Goal: Transaction & Acquisition: Purchase product/service

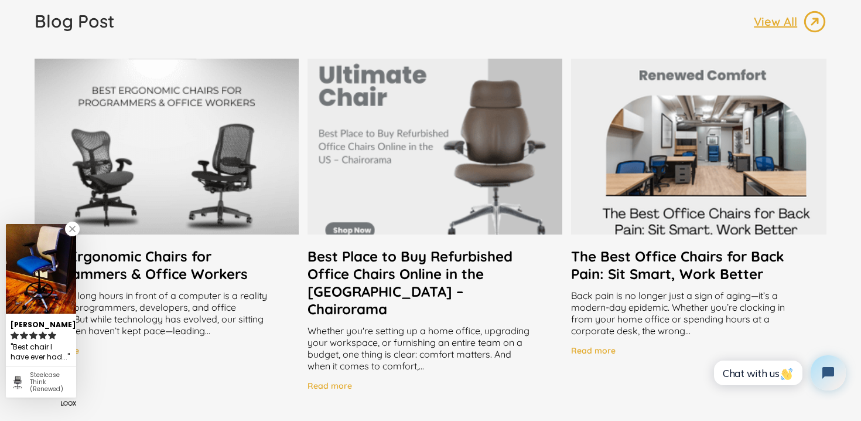
scroll to position [2242, 0]
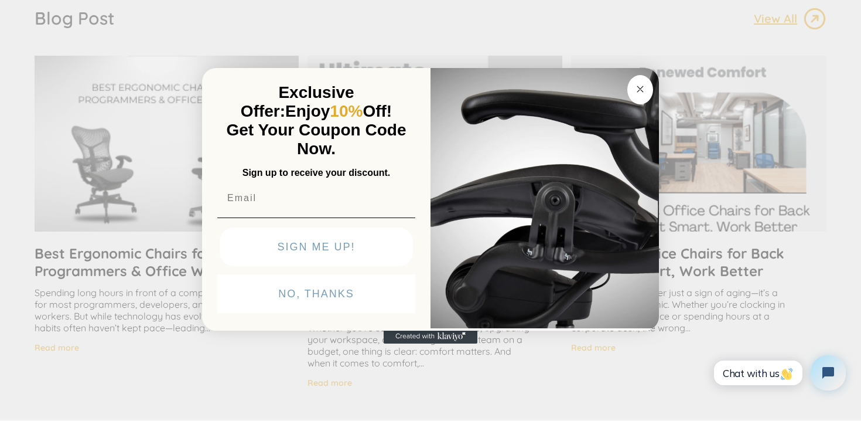
click at [648, 84] on button "Close dialog" at bounding box center [641, 89] width 26 height 29
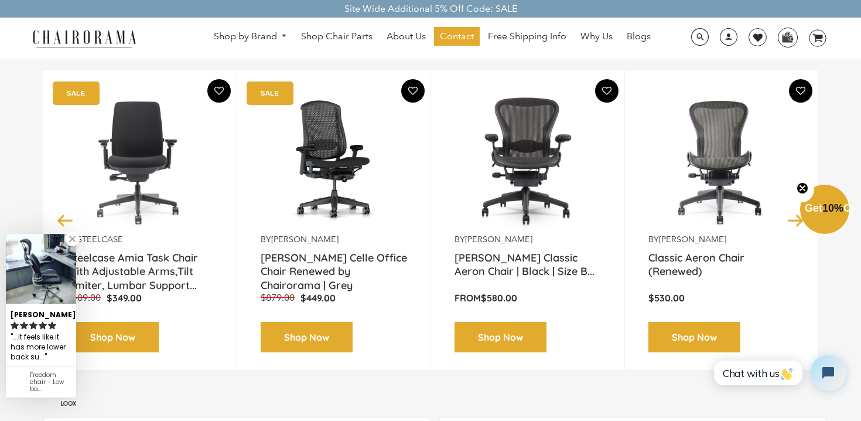
scroll to position [155, 0]
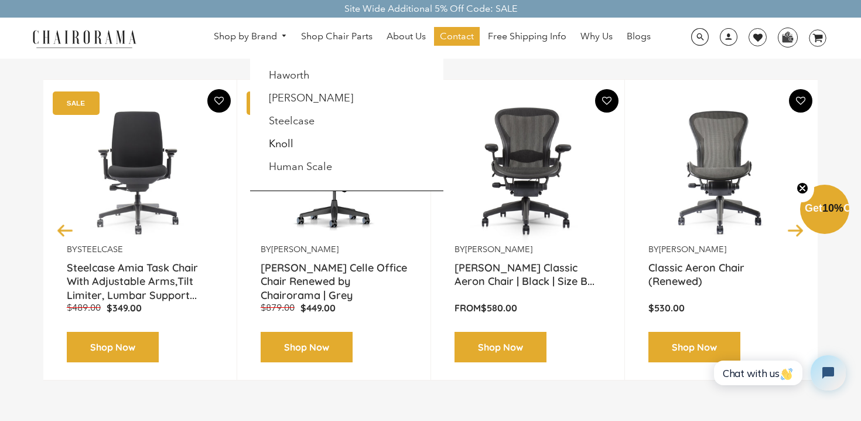
click at [285, 144] on link "Knoll" at bounding box center [281, 143] width 25 height 13
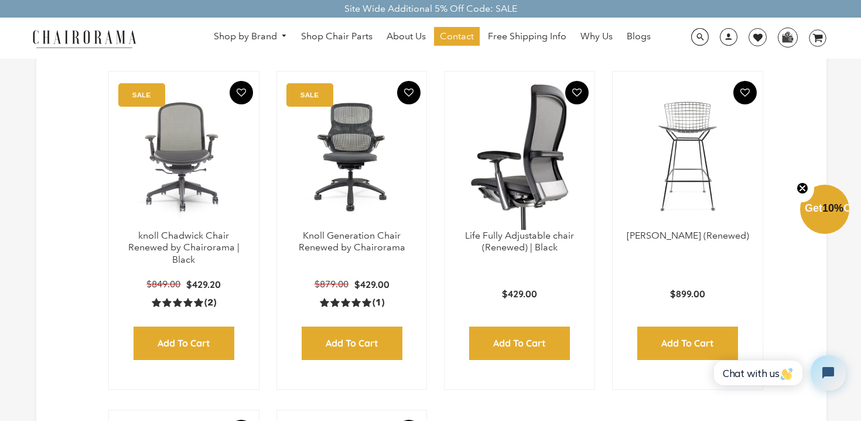
scroll to position [353, 0]
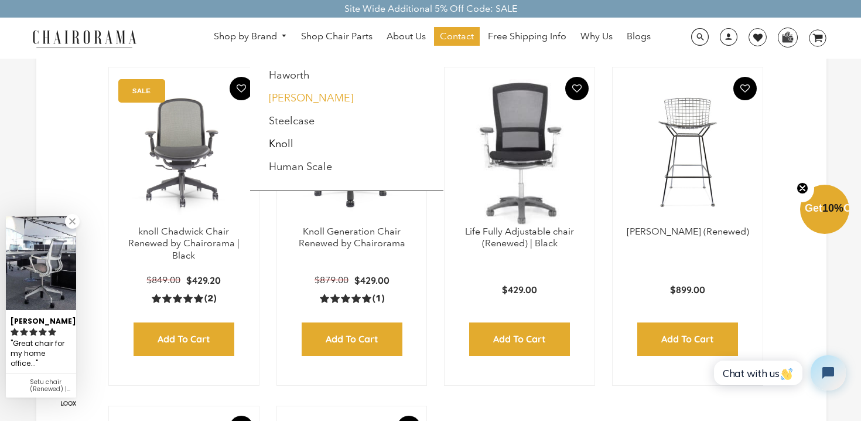
click at [304, 99] on link "[PERSON_NAME]" at bounding box center [311, 97] width 84 height 13
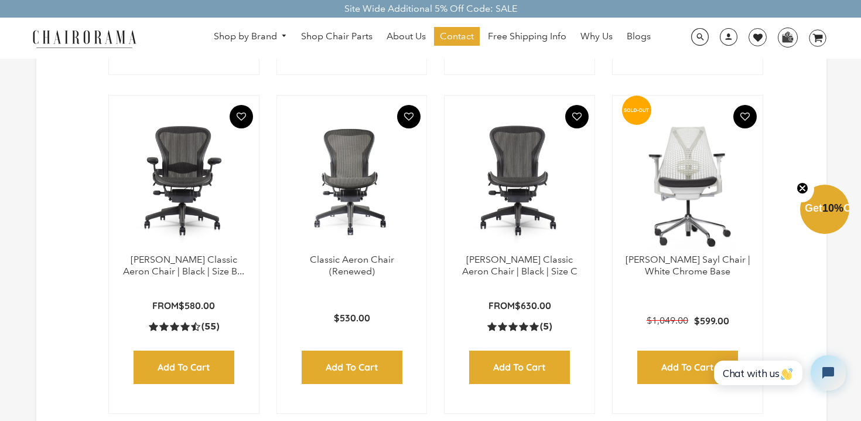
scroll to position [661, 0]
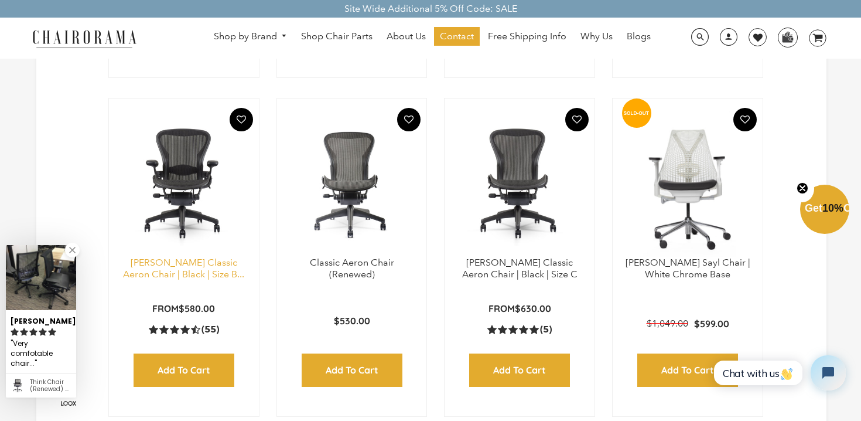
click at [158, 277] on link "Herman Miller Classic Aeron Chair | Black | Size B..." at bounding box center [183, 268] width 121 height 23
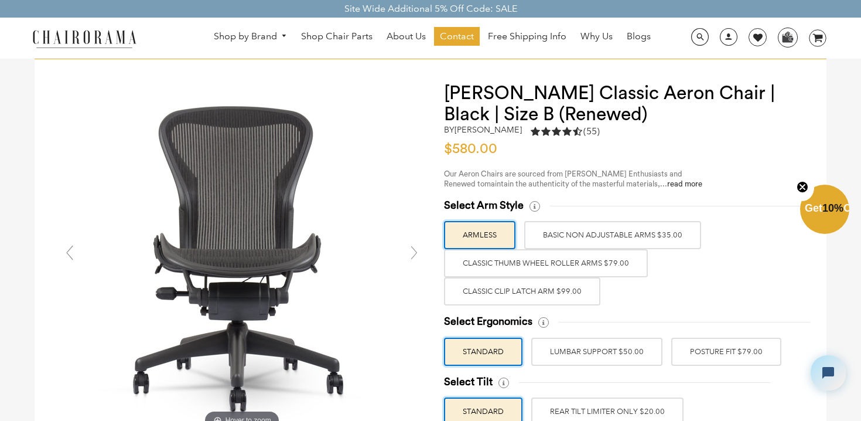
scroll to position [32, 0]
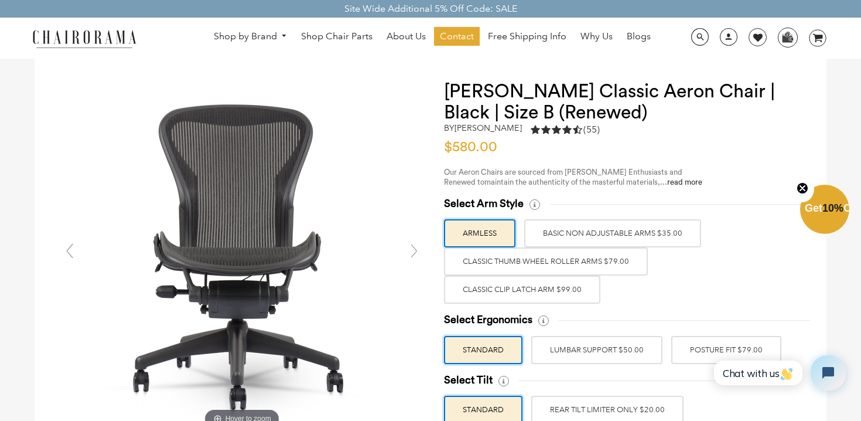
click at [587, 256] on label "Classic Thumb Wheel Roller Arms $79.00" at bounding box center [546, 261] width 204 height 28
click at [0, 0] on input "Classic Thumb Wheel Roller Arms $79.00" at bounding box center [0, 0] width 0 height 0
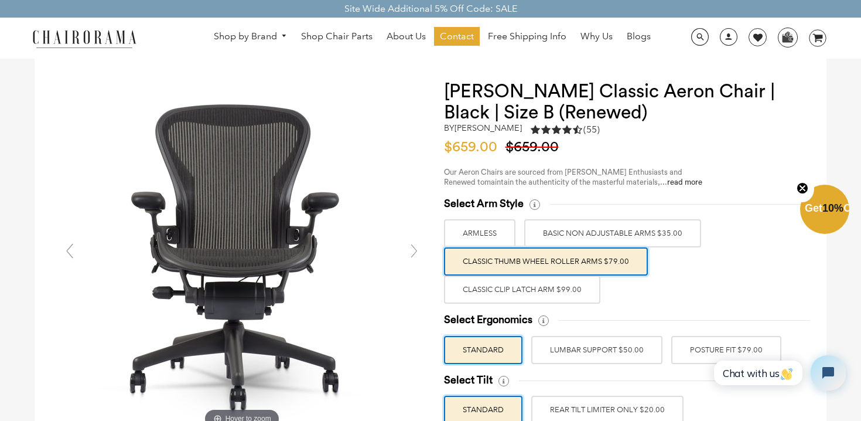
click at [490, 239] on label "ARMLESS" at bounding box center [479, 233] width 71 height 28
click at [0, 0] on input "ARMLESS" at bounding box center [0, 0] width 0 height 0
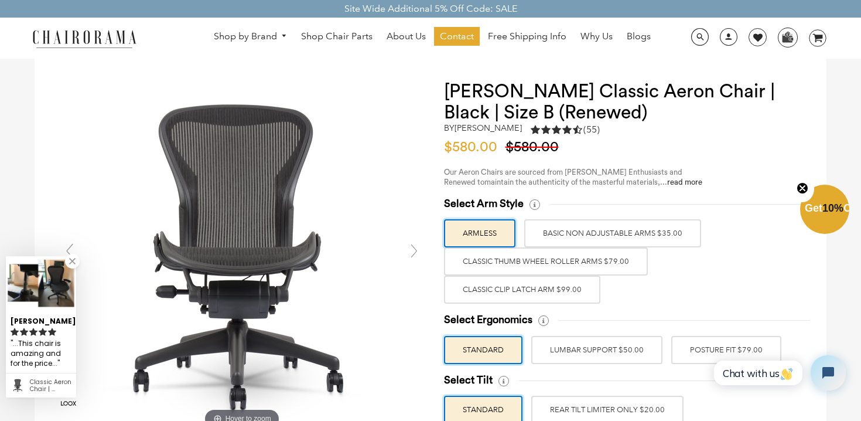
click at [543, 271] on label "Classic Thumb Wheel Roller Arms $79.00" at bounding box center [546, 261] width 204 height 28
click at [0, 0] on input "Classic Thumb Wheel Roller Arms $79.00" at bounding box center [0, 0] width 0 height 0
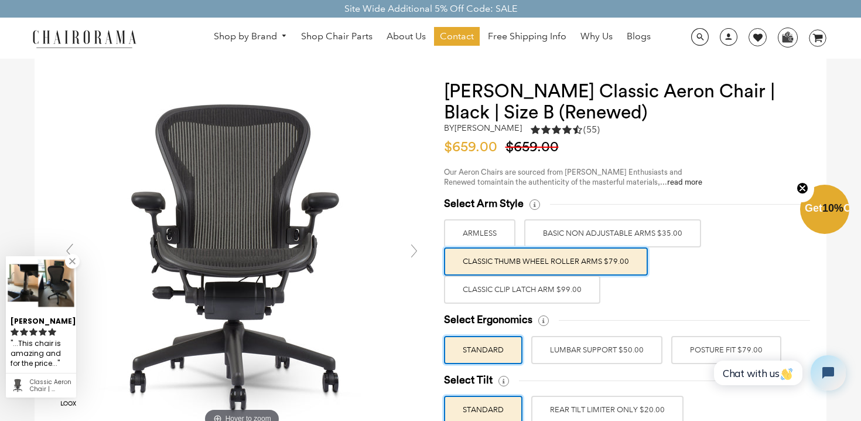
click at [607, 233] on label "BASIC NON ADJUSTABLE ARMS $35.00" at bounding box center [612, 233] width 177 height 28
click at [0, 0] on input "BASIC NON ADJUSTABLE ARMS $35.00" at bounding box center [0, 0] width 0 height 0
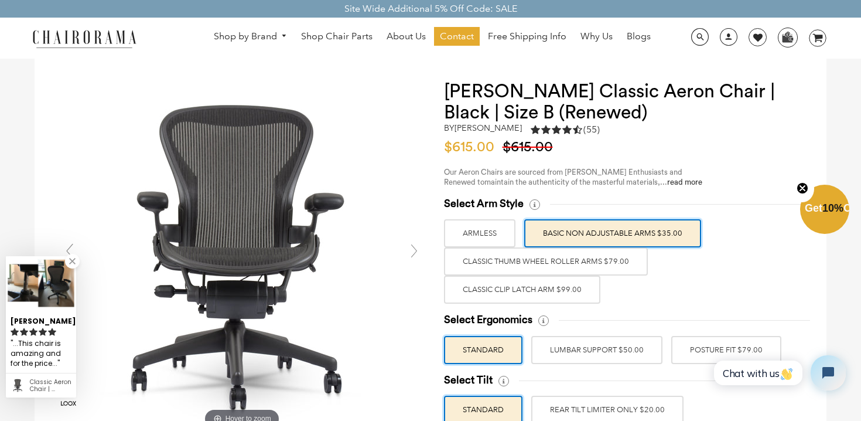
click at [607, 233] on label "BASIC NON ADJUSTABLE ARMS $35.00" at bounding box center [612, 233] width 177 height 28
click at [0, 0] on input "BASIC NON ADJUSTABLE ARMS $35.00" at bounding box center [0, 0] width 0 height 0
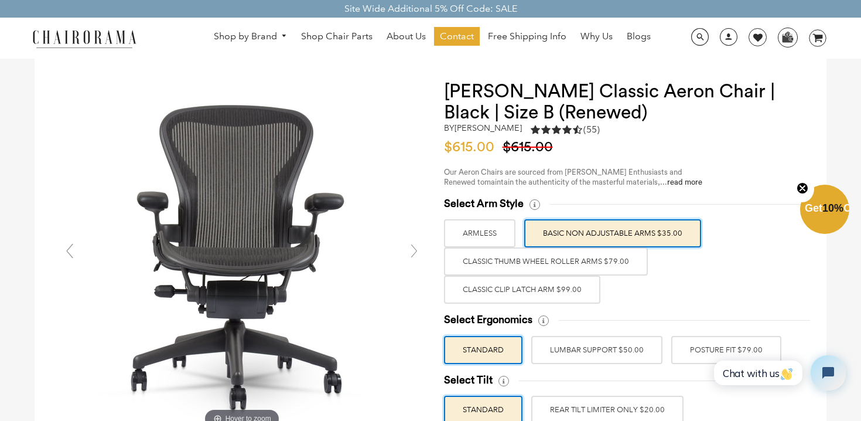
click at [614, 263] on label "Classic Thumb Wheel Roller Arms $79.00" at bounding box center [546, 261] width 204 height 28
click at [0, 0] on input "Classic Thumb Wheel Roller Arms $79.00" at bounding box center [0, 0] width 0 height 0
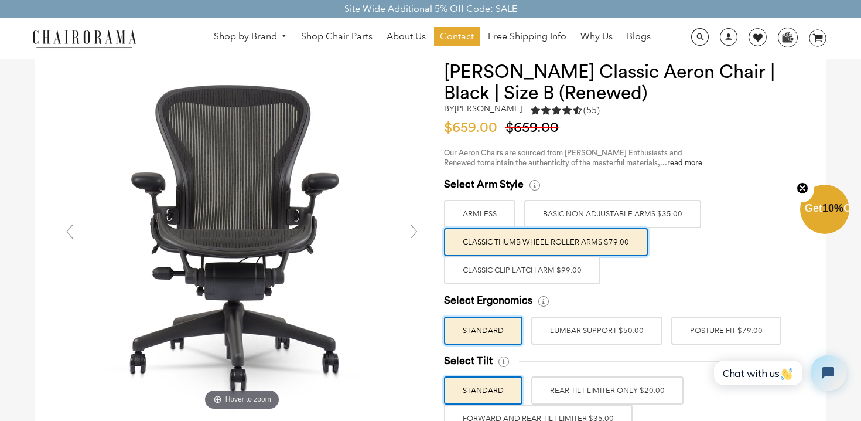
scroll to position [59, 0]
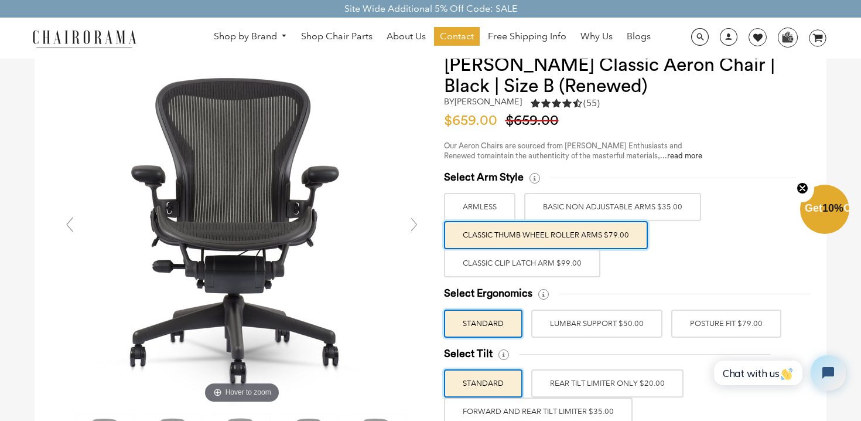
click at [591, 271] on label "Classic Clip Latch Arm $99.00" at bounding box center [522, 263] width 156 height 28
click at [0, 0] on input "Classic Clip Latch Arm $99.00" at bounding box center [0, 0] width 0 height 0
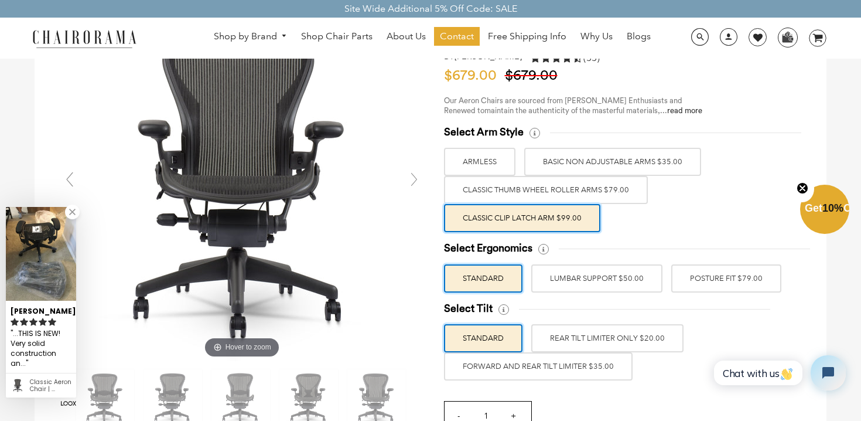
scroll to position [109, 0]
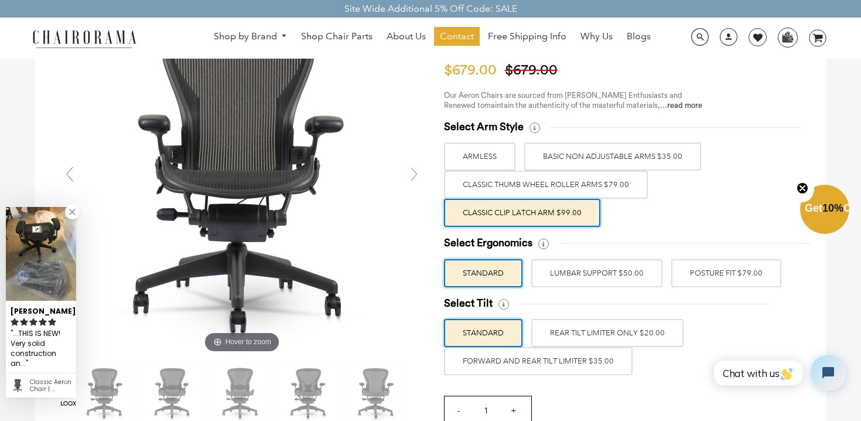
click at [693, 282] on label "POSTURE FIT $79.00" at bounding box center [727, 273] width 110 height 28
click at [0, 0] on input "POSTURE FIT $79.00" at bounding box center [0, 0] width 0 height 0
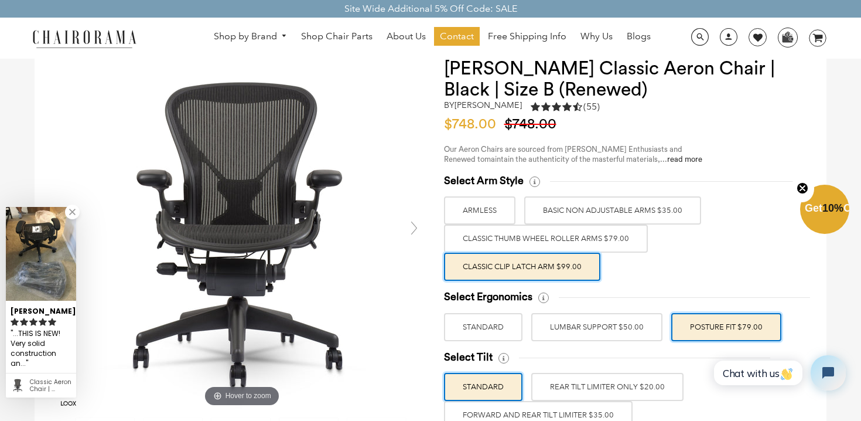
scroll to position [57, 0]
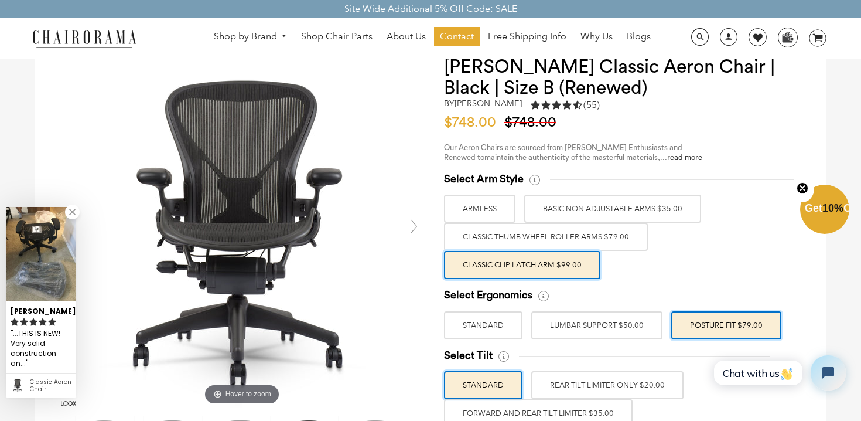
click at [604, 319] on label "LUMBAR SUPPORT $50.00" at bounding box center [597, 325] width 131 height 28
click at [0, 0] on input "LUMBAR SUPPORT $50.00" at bounding box center [0, 0] width 0 height 0
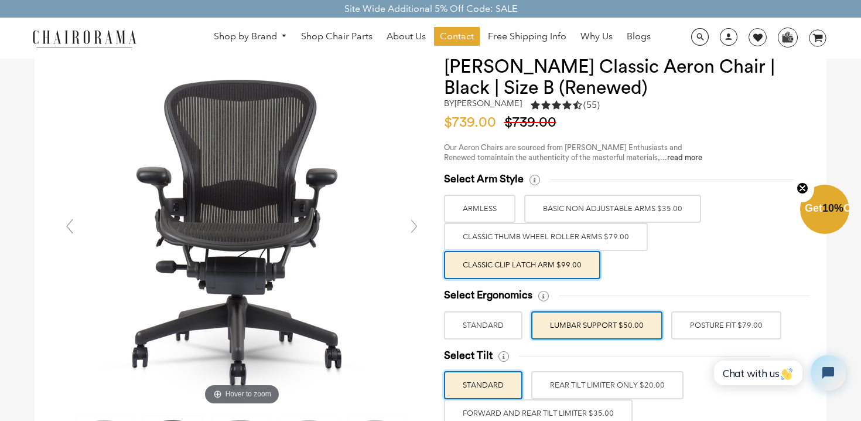
click at [749, 323] on label "POSTURE FIT $79.00" at bounding box center [727, 325] width 110 height 28
click at [0, 0] on input "POSTURE FIT $79.00" at bounding box center [0, 0] width 0 height 0
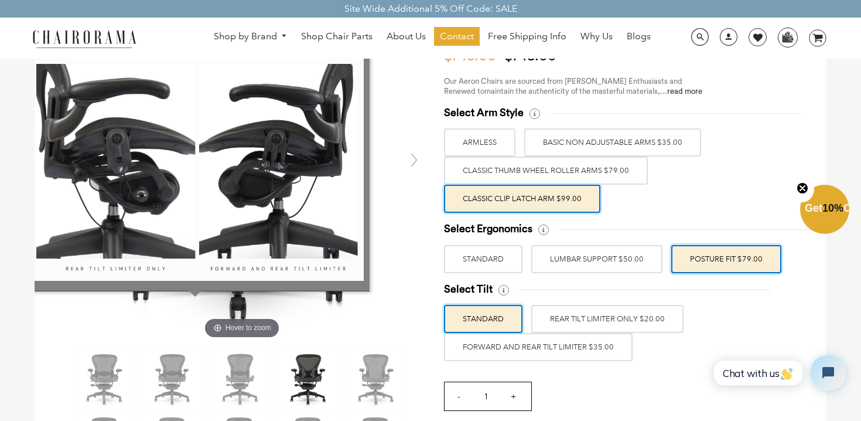
scroll to position [125, 0]
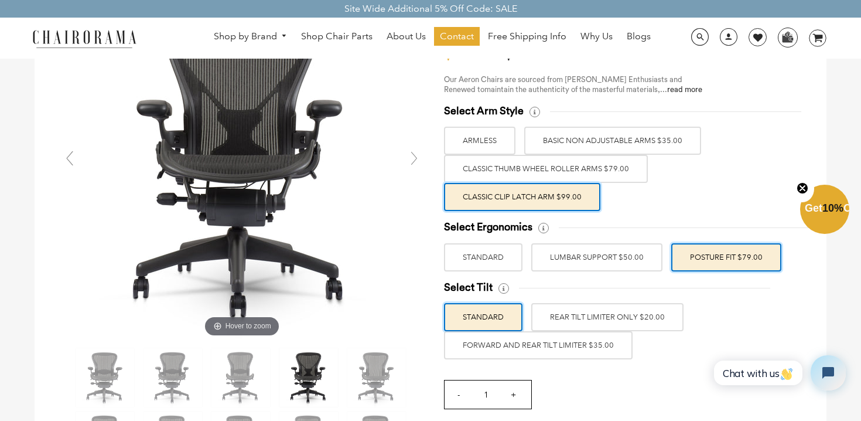
click at [582, 350] on label "FORWARD AND REAR TILT LIMITER $35.00" at bounding box center [538, 345] width 189 height 28
click at [0, 0] on input "FORWARD AND REAR TILT LIMITER $35.00" at bounding box center [0, 0] width 0 height 0
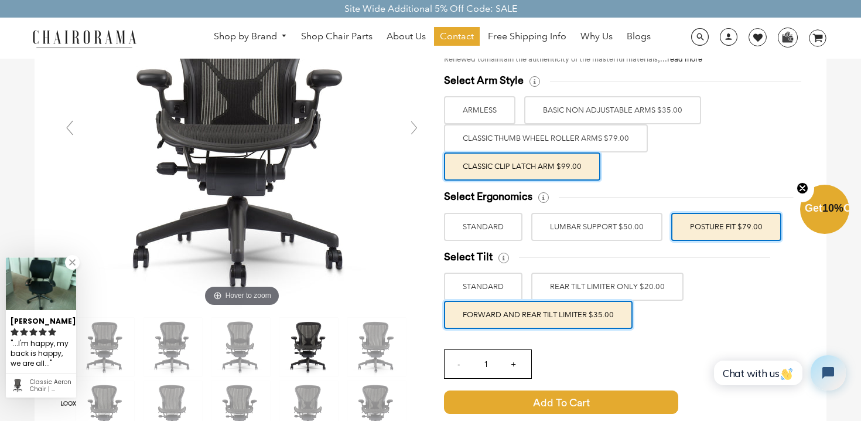
scroll to position [0, 0]
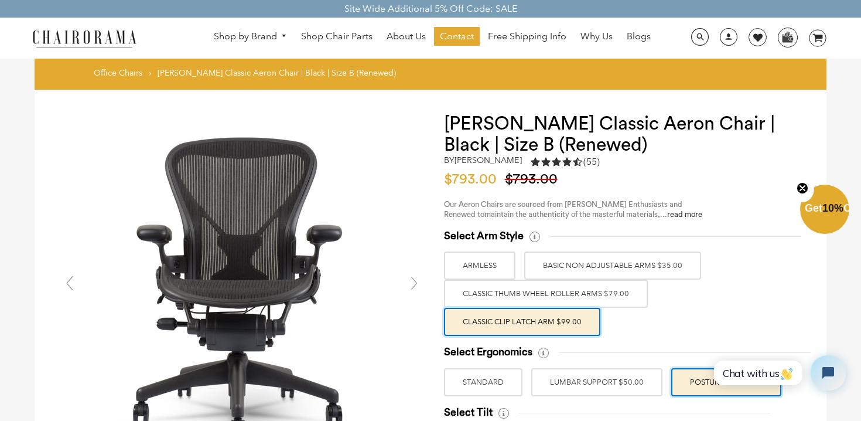
click at [823, 214] on span "10%" at bounding box center [833, 208] width 21 height 12
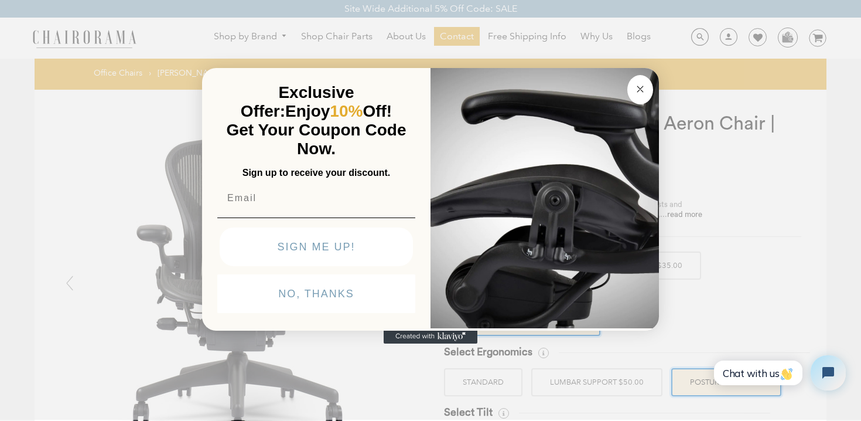
click at [639, 80] on button "Close dialog" at bounding box center [641, 89] width 26 height 29
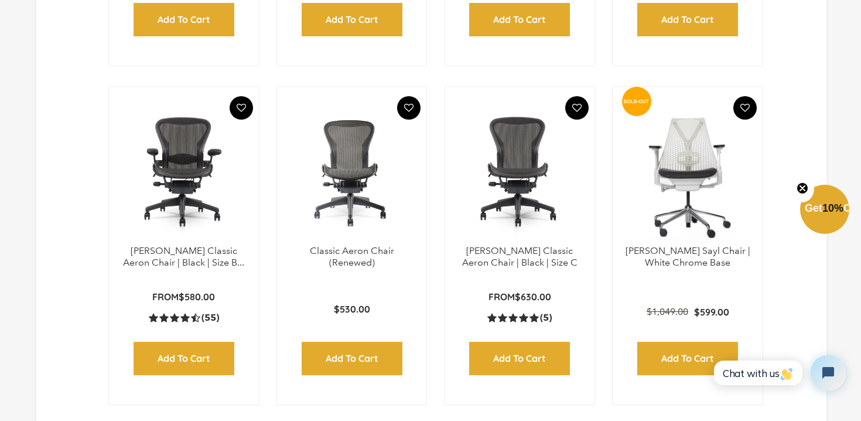
scroll to position [673, 0]
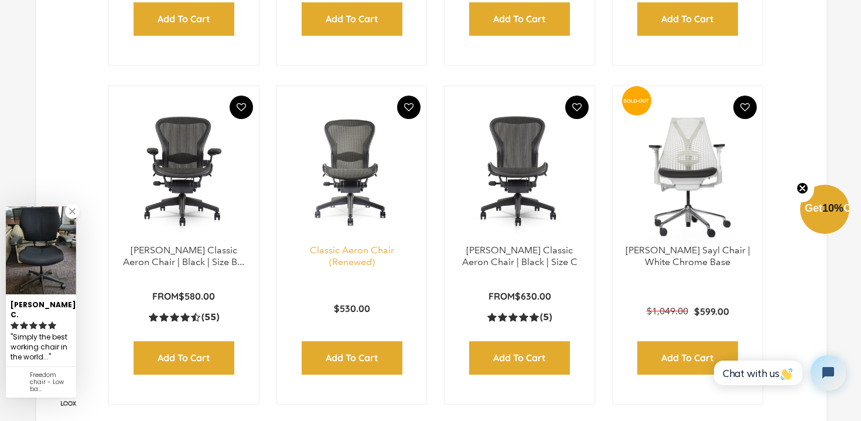
click at [380, 254] on link "Classic Aeron Chair (Renewed)" at bounding box center [352, 255] width 84 height 23
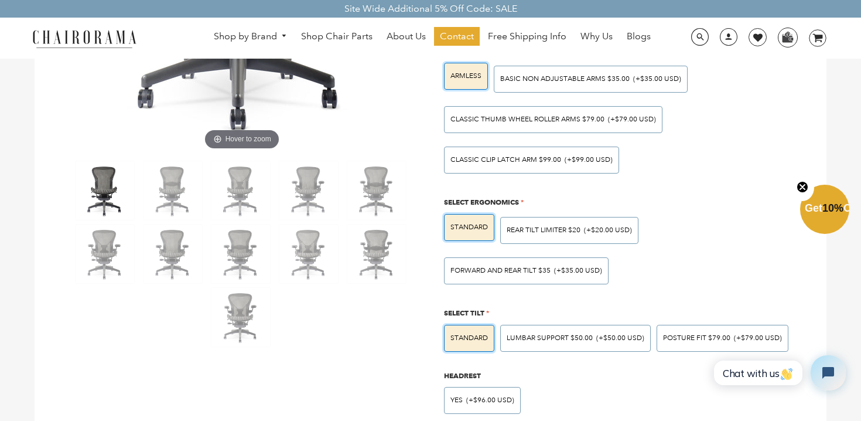
scroll to position [312, 0]
click at [490, 281] on div "Forward And Rear Tilt $35 (+$35.00 USD)" at bounding box center [526, 270] width 165 height 27
click at [0, 0] on input "Forward And Rear Tilt $35 (+$35.00 USD)" at bounding box center [0, 0] width 0 height 0
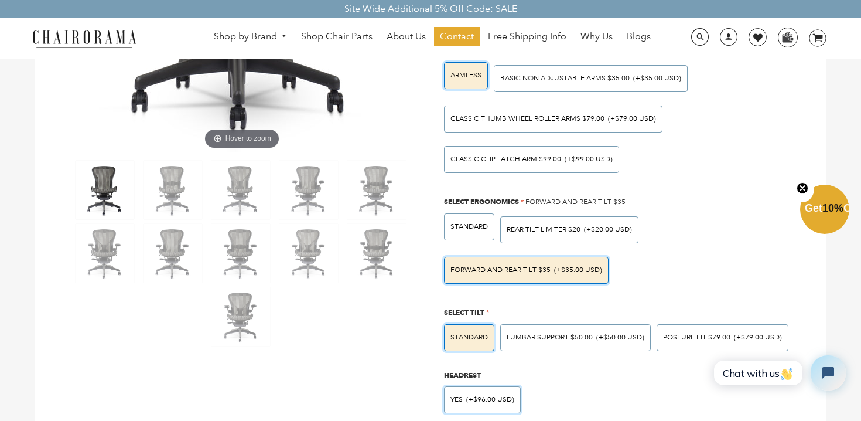
click at [475, 407] on div "Yes (+$96.00 USD)" at bounding box center [482, 399] width 77 height 27
click at [0, 0] on input "Yes (+$96.00 USD)" at bounding box center [0, 0] width 0 height 0
click at [696, 337] on span "POSTURE FIT $79.00" at bounding box center [696, 337] width 67 height 9
click at [0, 0] on input "POSTURE FIT $79.00 (+$79.00 USD)" at bounding box center [0, 0] width 0 height 0
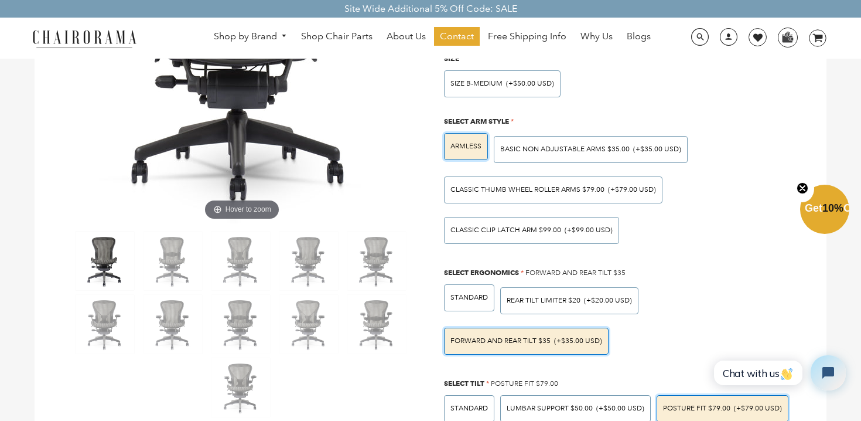
scroll to position [237, 0]
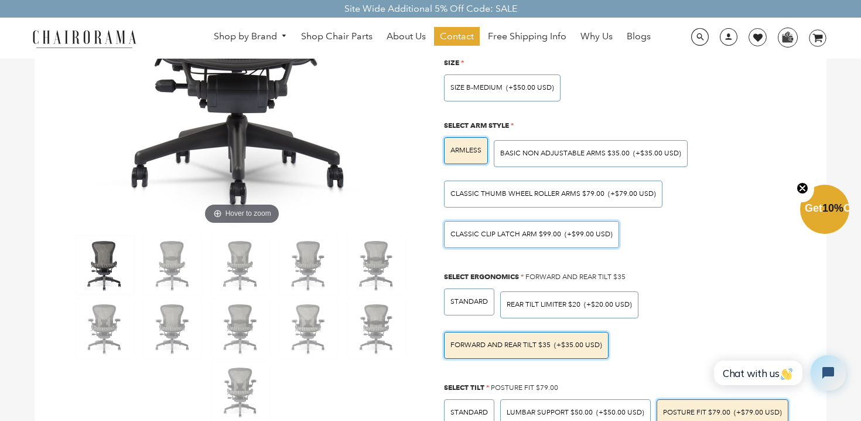
click at [543, 234] on span "Classic Clip Latch Arm $99.00" at bounding box center [506, 234] width 111 height 9
click at [0, 0] on input "Classic Clip Latch Arm $99.00 (+$99.00 USD)" at bounding box center [0, 0] width 0 height 0
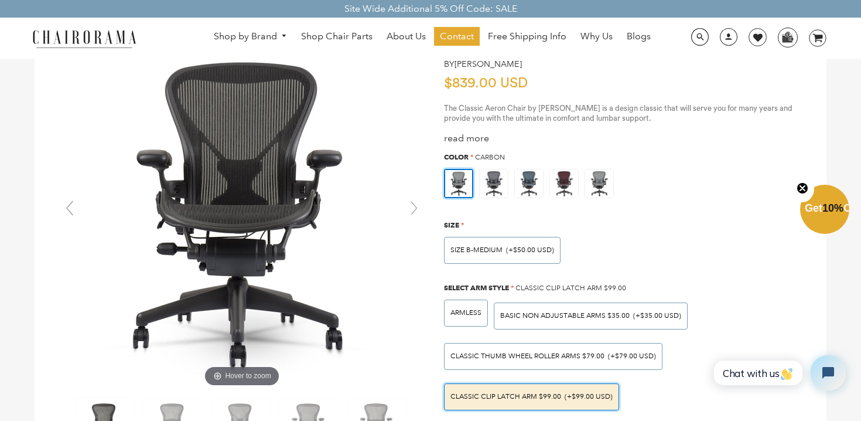
scroll to position [69, 0]
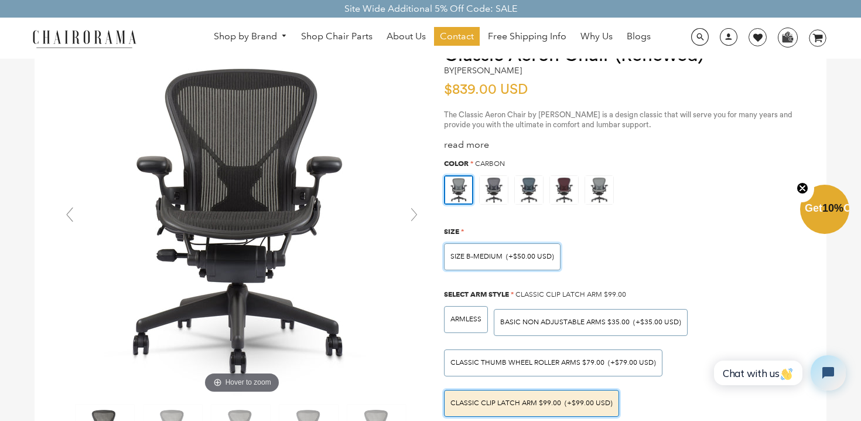
click at [503, 263] on div "SIZE B-MEDIUM (+$50.00 USD)" at bounding box center [502, 256] width 117 height 27
click at [0, 0] on input "SIZE B-MEDIUM (+$50.00 USD)" at bounding box center [0, 0] width 0 height 0
click at [503, 263] on div "SIZE B-MEDIUM (+$50.00 USD)" at bounding box center [502, 256] width 117 height 27
click at [0, 0] on input "SIZE B-MEDIUM (+$50.00 USD)" at bounding box center [0, 0] width 0 height 0
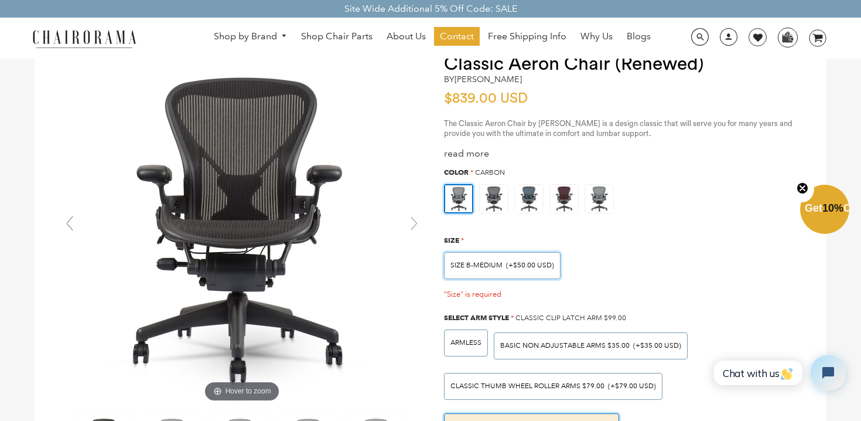
scroll to position [61, 0]
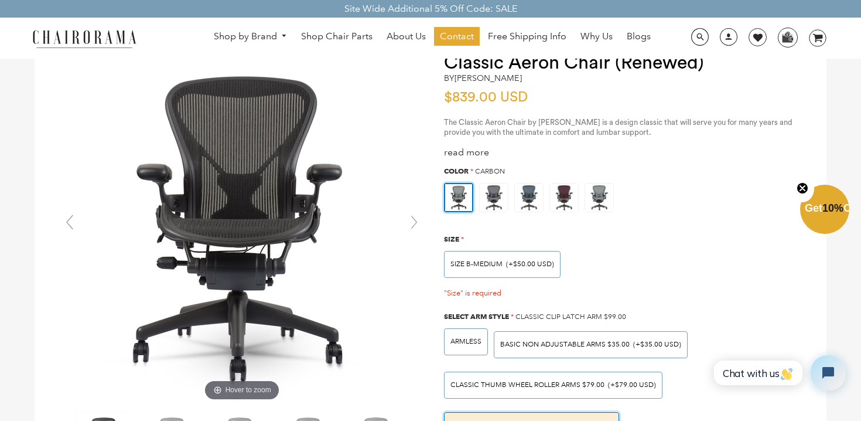
click at [455, 237] on span "Size" at bounding box center [451, 238] width 15 height 9
click at [461, 239] on span "*" at bounding box center [462, 239] width 3 height 9
click at [471, 260] on span "SIZE B-MEDIUM" at bounding box center [477, 264] width 52 height 9
click at [0, 0] on input "SIZE B-MEDIUM (+$50.00 USD)" at bounding box center [0, 0] width 0 height 0
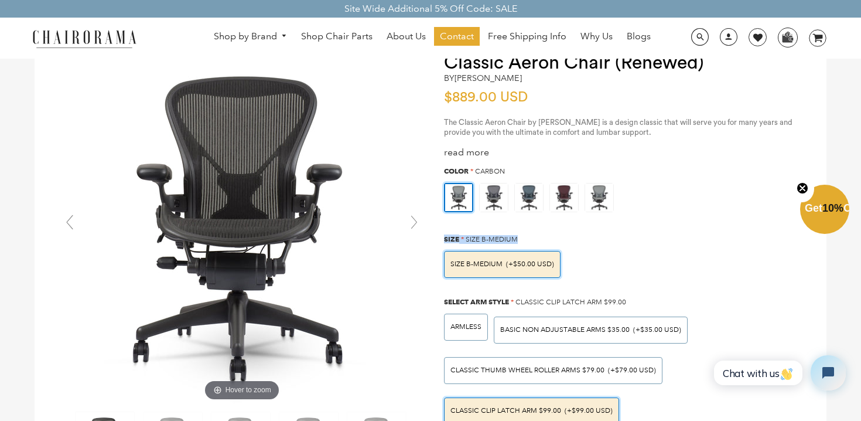
drag, startPoint x: 526, startPoint y: 239, endPoint x: 435, endPoint y: 243, distance: 90.3
copy div "Size * SIZE B-MEDIUM"
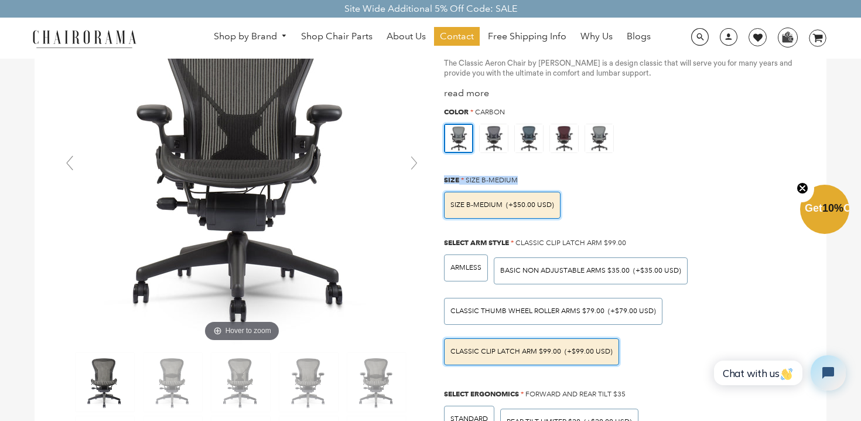
scroll to position [121, 0]
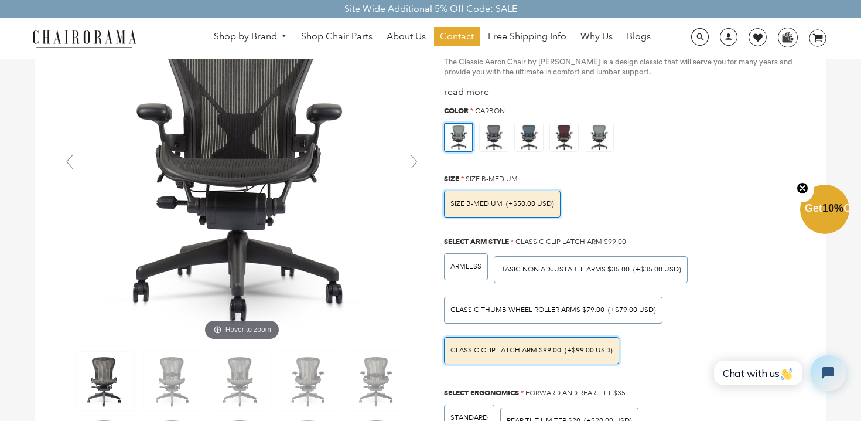
click at [559, 345] on div "Classic Clip Latch Arm $99.00 (+$99.00 USD)" at bounding box center [531, 350] width 175 height 27
click at [0, 0] on input "Classic Clip Latch Arm $99.00 (+$99.00 USD)" at bounding box center [0, 0] width 0 height 0
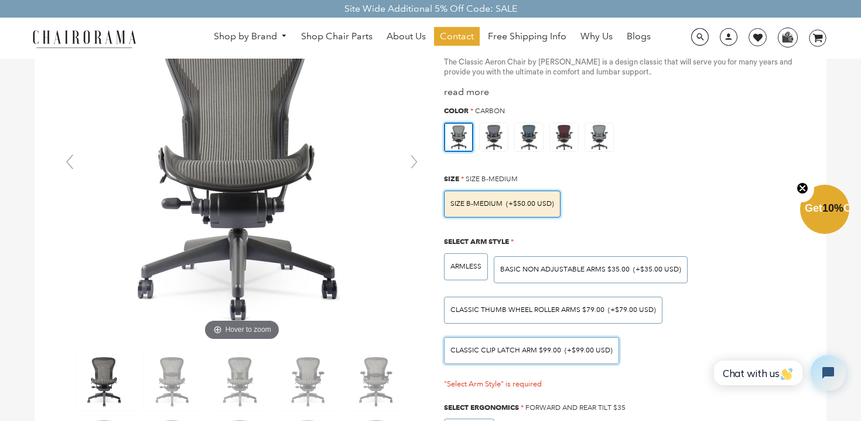
click at [559, 345] on div "Classic Clip Latch Arm $99.00 (+$99.00 USD)" at bounding box center [531, 350] width 175 height 27
click at [0, 0] on input "Classic Clip Latch Arm $99.00 (+$99.00 USD)" at bounding box center [0, 0] width 0 height 0
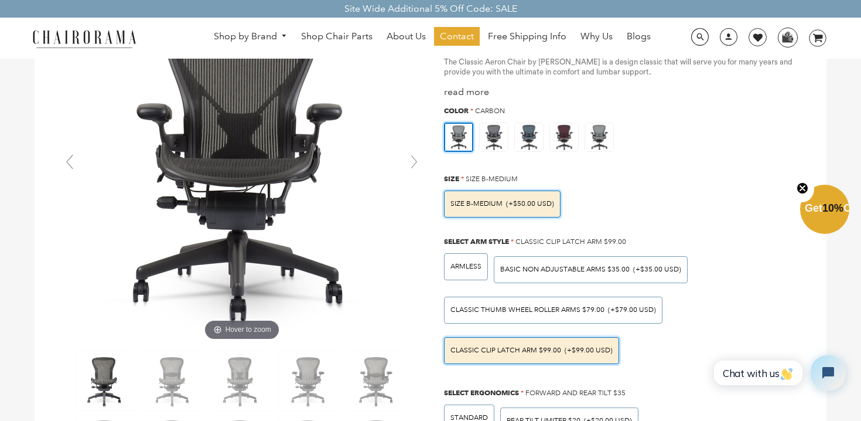
click at [654, 148] on div at bounding box center [621, 136] width 366 height 39
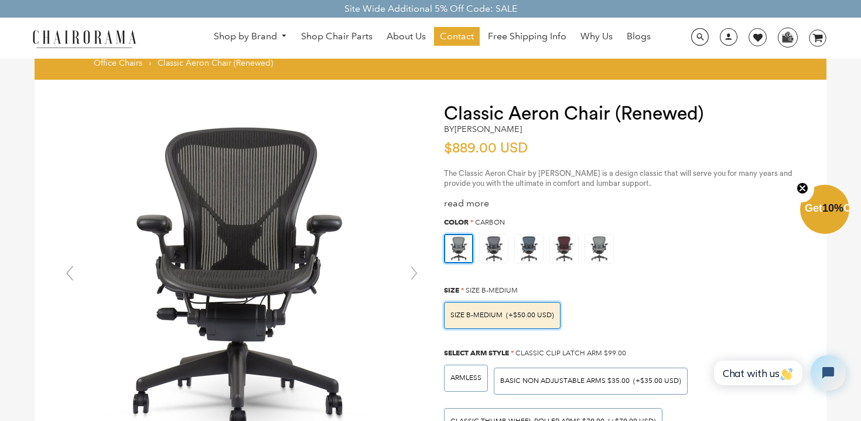
scroll to position [0, 0]
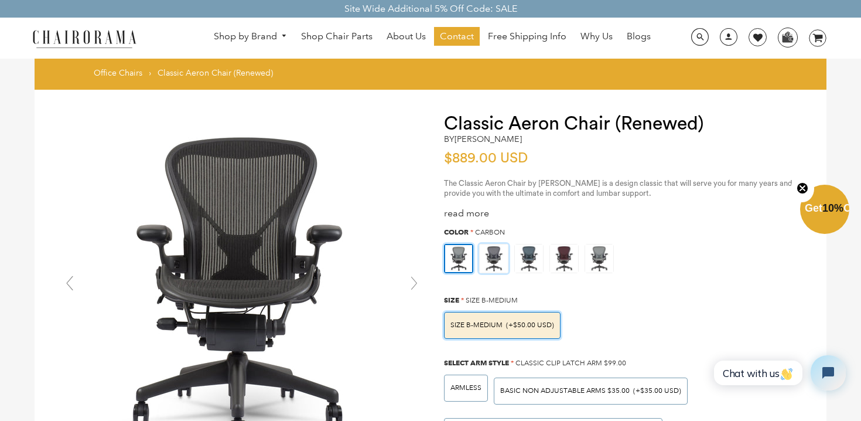
click at [500, 267] on img at bounding box center [494, 258] width 28 height 28
click at [0, 0] on input "radio" at bounding box center [0, 0] width 0 height 0
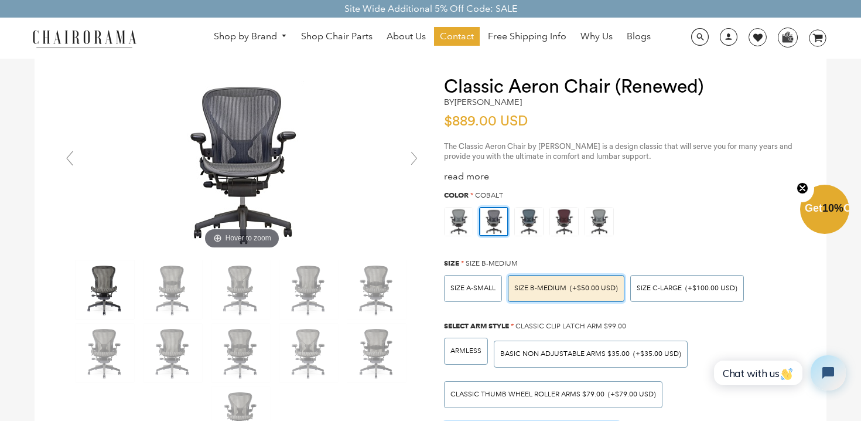
scroll to position [31, 0]
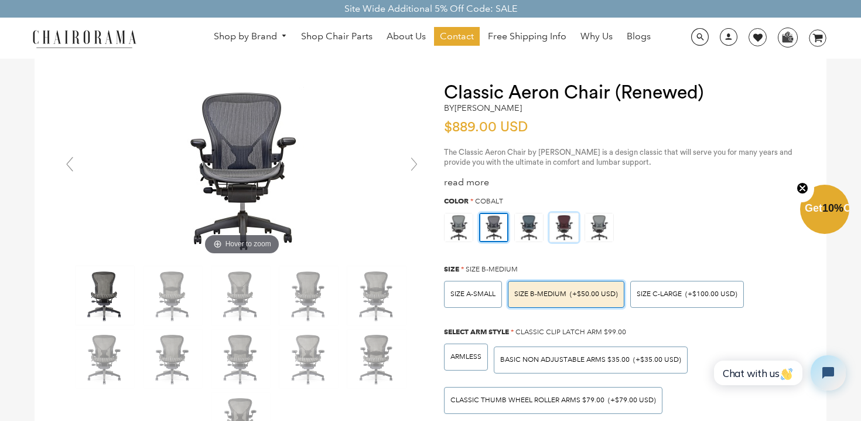
click at [560, 221] on img at bounding box center [564, 227] width 28 height 28
click at [0, 0] on input "radio" at bounding box center [0, 0] width 0 height 0
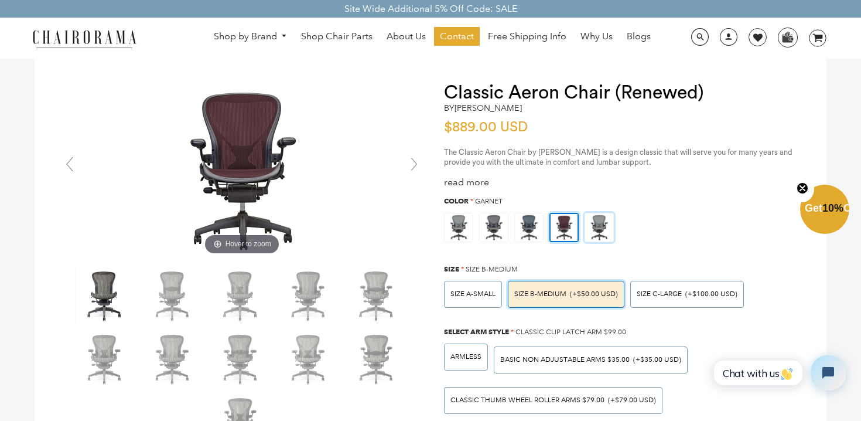
click at [588, 222] on img at bounding box center [599, 227] width 28 height 28
click at [0, 0] on input "radio" at bounding box center [0, 0] width 0 height 0
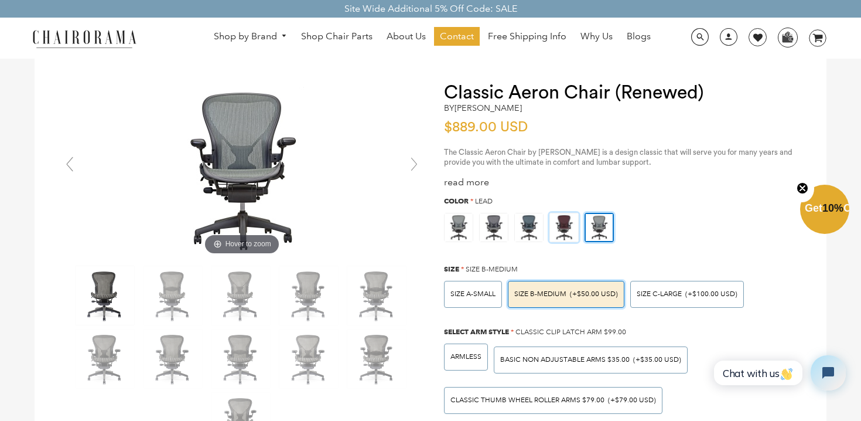
click at [559, 223] on img at bounding box center [564, 227] width 28 height 28
click at [0, 0] on input "radio" at bounding box center [0, 0] width 0 height 0
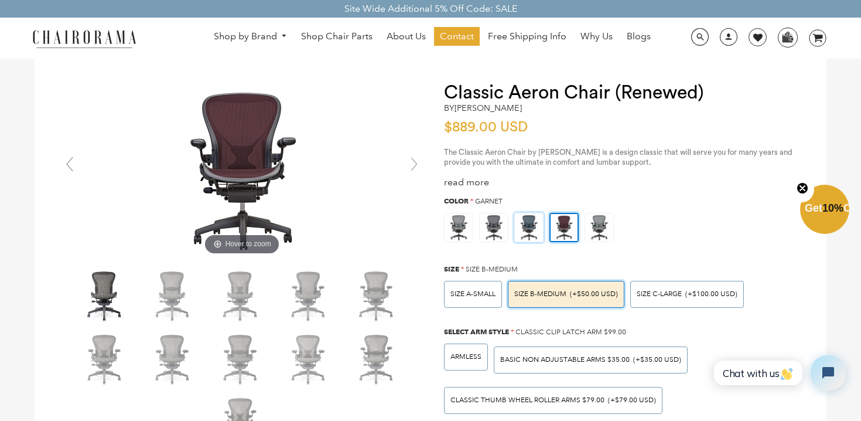
click at [535, 227] on img at bounding box center [529, 227] width 28 height 28
click at [0, 0] on input "radio" at bounding box center [0, 0] width 0 height 0
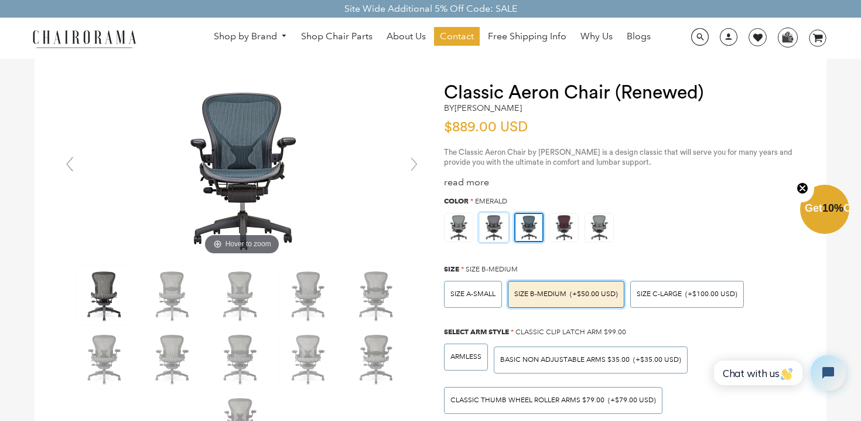
click at [491, 230] on img at bounding box center [494, 227] width 28 height 28
click at [0, 0] on input "radio" at bounding box center [0, 0] width 0 height 0
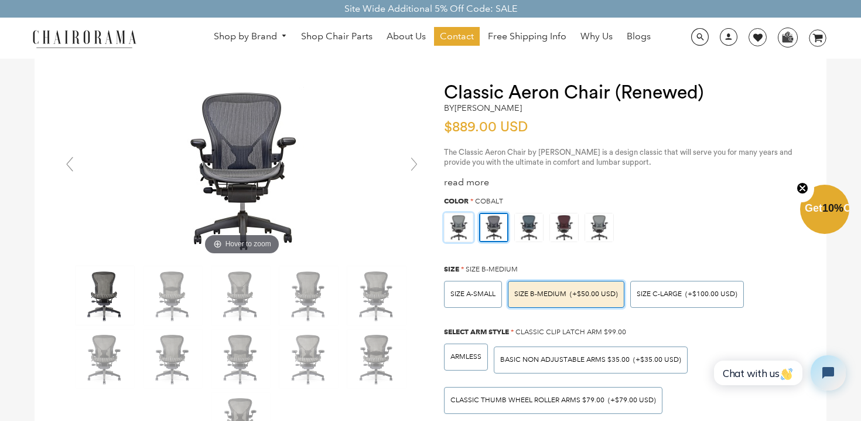
click at [461, 231] on img at bounding box center [459, 227] width 28 height 28
click at [0, 0] on input "radio" at bounding box center [0, 0] width 0 height 0
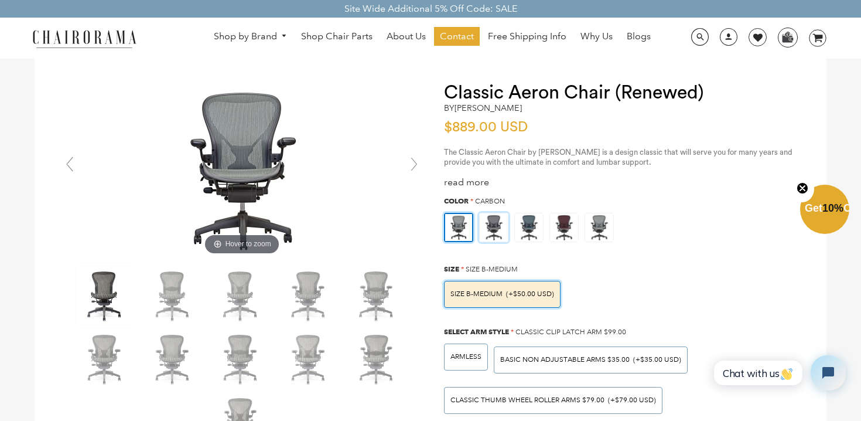
click at [498, 226] on img at bounding box center [494, 227] width 28 height 28
click at [0, 0] on input "radio" at bounding box center [0, 0] width 0 height 0
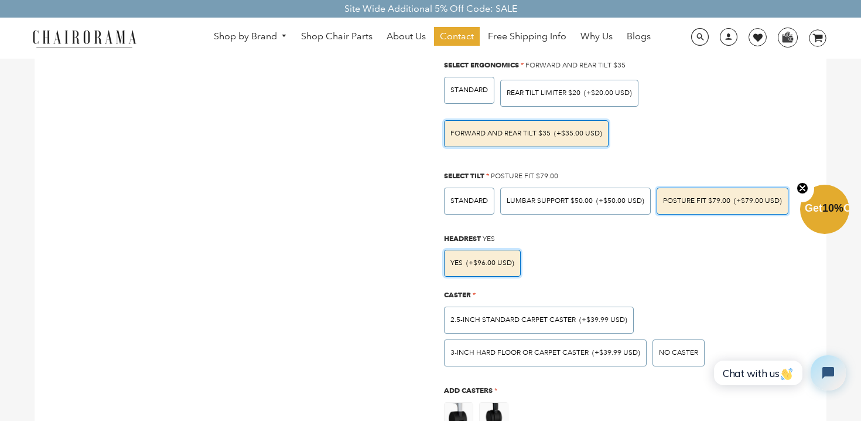
scroll to position [451, 0]
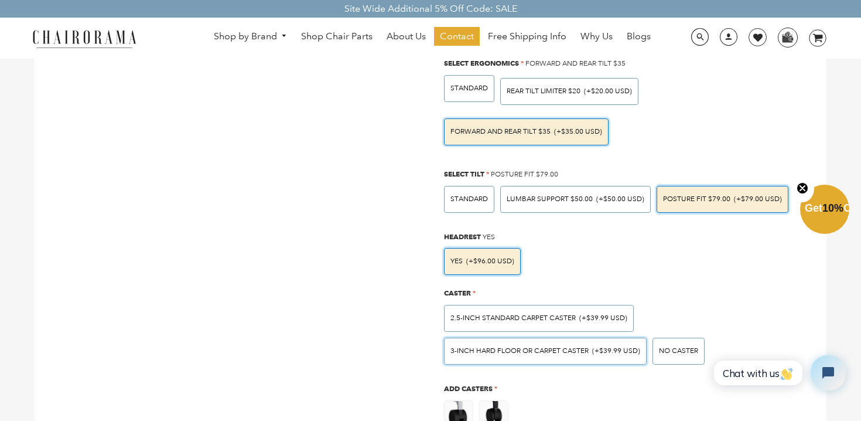
click at [551, 353] on span "3-inch Hard Floor or Carpet Caster" at bounding box center [520, 350] width 138 height 9
click at [0, 0] on input "3-inch Hard Floor or Carpet Caster (+$39.99 USD)" at bounding box center [0, 0] width 0 height 0
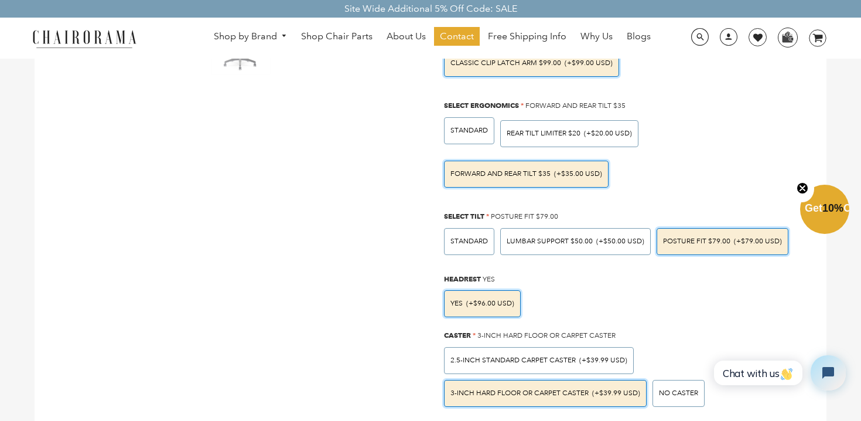
scroll to position [475, 0]
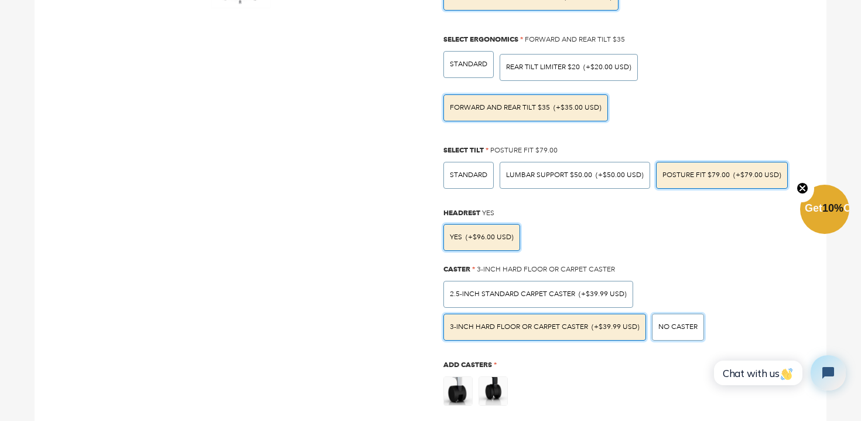
click at [670, 319] on div "No caster" at bounding box center [678, 327] width 52 height 27
click at [0, 0] on input "No caster" at bounding box center [0, 0] width 0 height 0
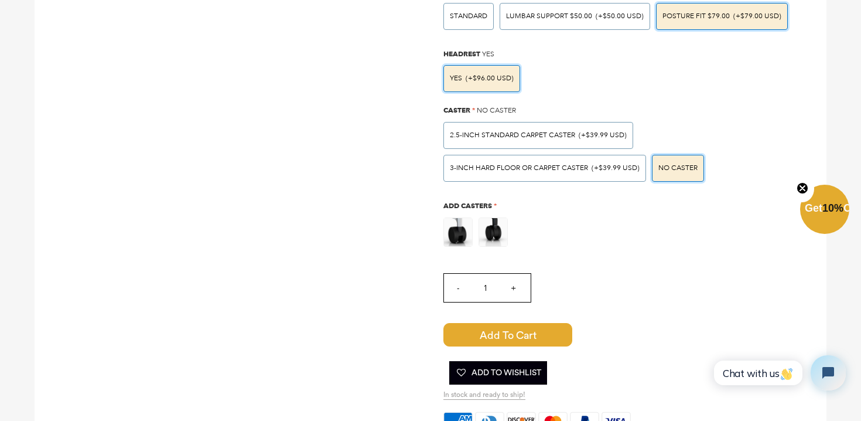
scroll to position [738, 0]
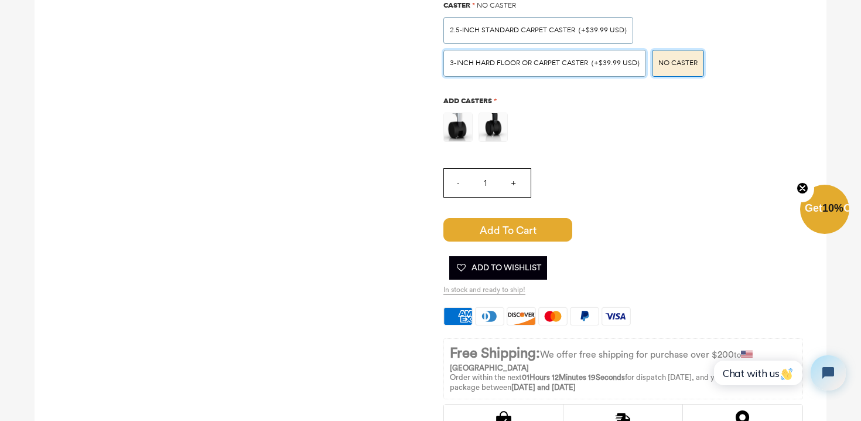
click at [566, 76] on div "3-inch Hard Floor or Carpet Caster (+$39.99 USD)" at bounding box center [545, 63] width 203 height 27
click at [0, 0] on input "3-inch Hard Floor or Carpet Caster (+$39.99 USD)" at bounding box center [0, 0] width 0 height 0
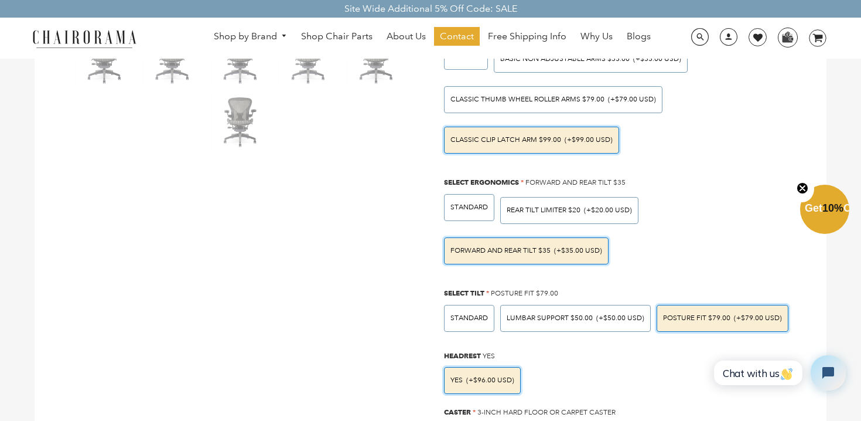
scroll to position [0, 0]
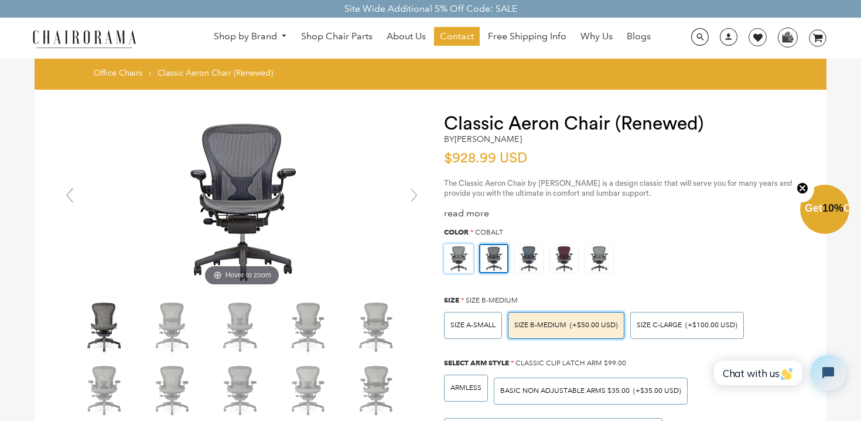
click at [467, 256] on img at bounding box center [459, 258] width 28 height 28
click at [0, 0] on input "radio" at bounding box center [0, 0] width 0 height 0
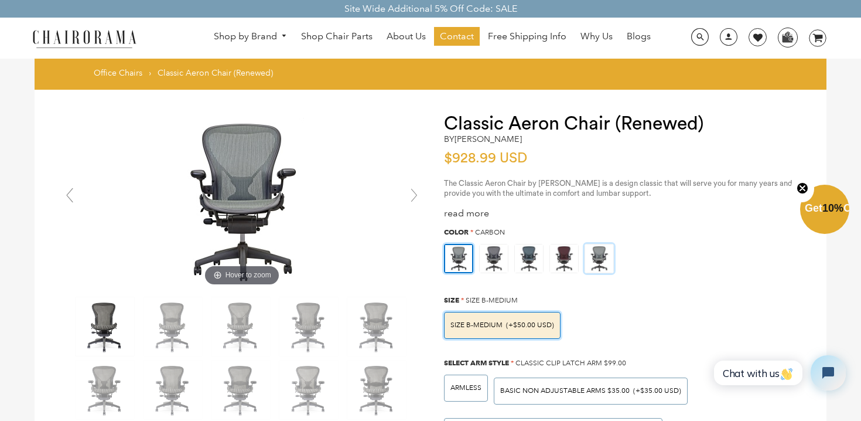
click at [605, 253] on img at bounding box center [599, 258] width 28 height 28
click at [0, 0] on input "radio" at bounding box center [0, 0] width 0 height 0
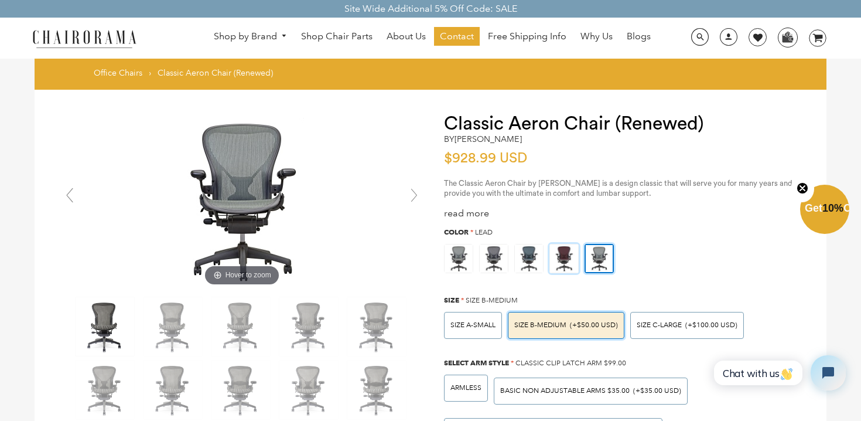
click at [571, 263] on img at bounding box center [564, 258] width 28 height 28
click at [0, 0] on input "radio" at bounding box center [0, 0] width 0 height 0
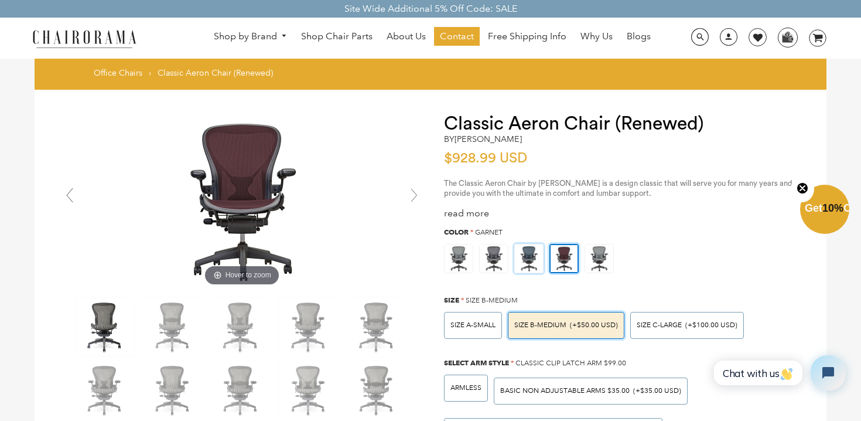
click at [517, 265] on img at bounding box center [529, 258] width 28 height 28
click at [0, 0] on input "radio" at bounding box center [0, 0] width 0 height 0
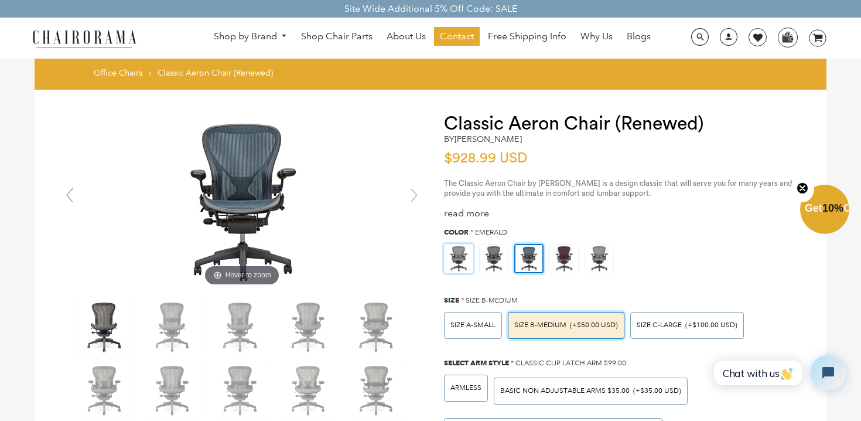
click at [446, 258] on img at bounding box center [459, 258] width 28 height 28
click at [0, 0] on input "radio" at bounding box center [0, 0] width 0 height 0
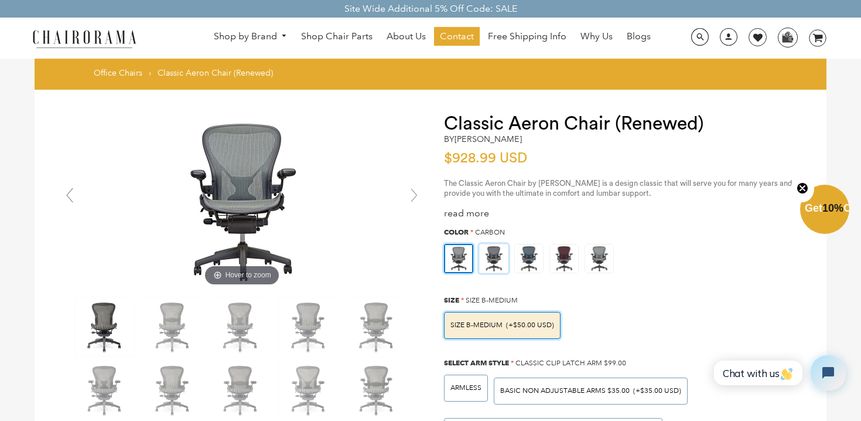
click at [506, 255] on img at bounding box center [494, 258] width 28 height 28
click at [0, 0] on input "radio" at bounding box center [0, 0] width 0 height 0
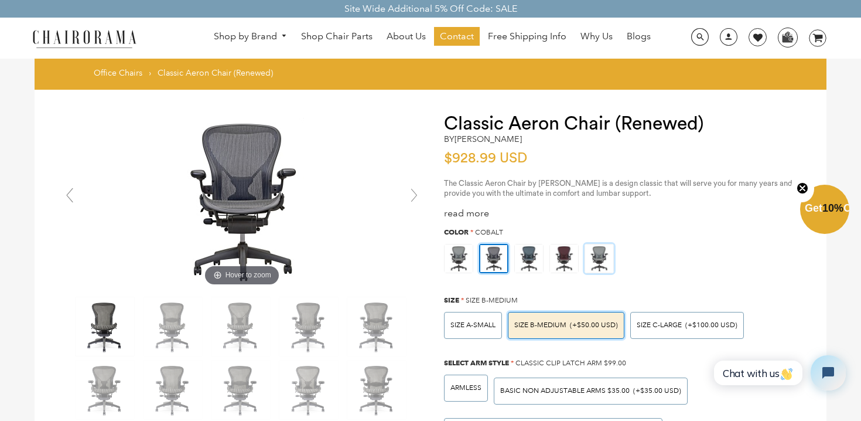
click at [600, 252] on img at bounding box center [599, 258] width 28 height 28
click at [0, 0] on input "radio" at bounding box center [0, 0] width 0 height 0
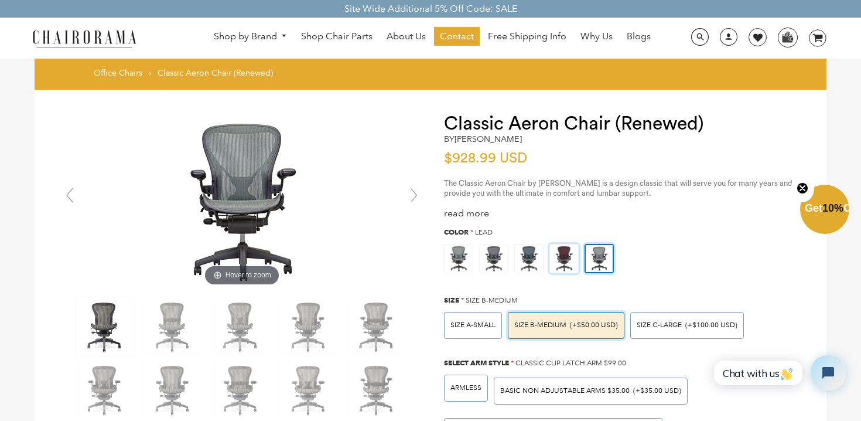
click at [575, 257] on img at bounding box center [564, 258] width 28 height 28
click at [0, 0] on input "radio" at bounding box center [0, 0] width 0 height 0
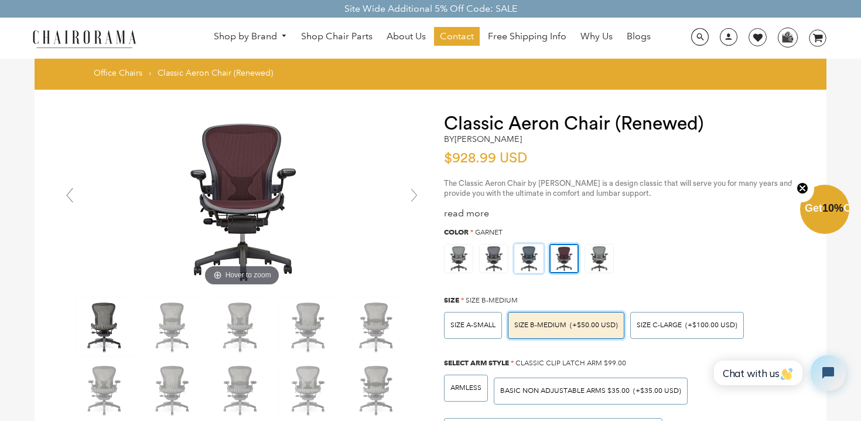
click at [529, 258] on img at bounding box center [529, 258] width 28 height 28
click at [0, 0] on input "radio" at bounding box center [0, 0] width 0 height 0
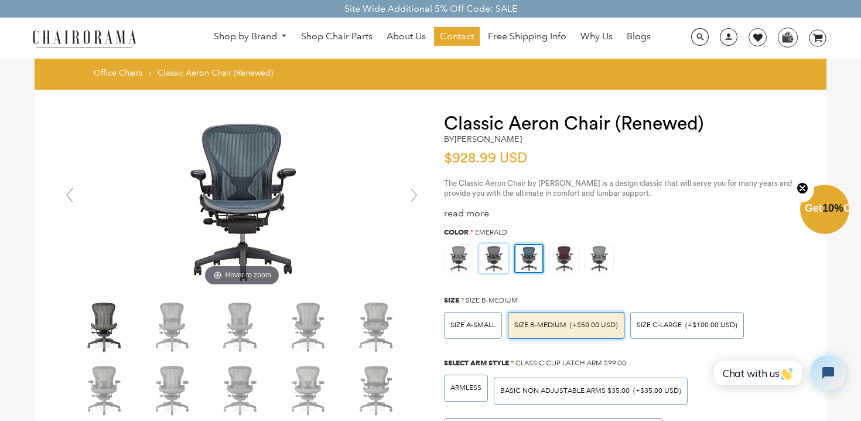
click at [495, 261] on img at bounding box center [494, 258] width 28 height 28
click at [0, 0] on input "radio" at bounding box center [0, 0] width 0 height 0
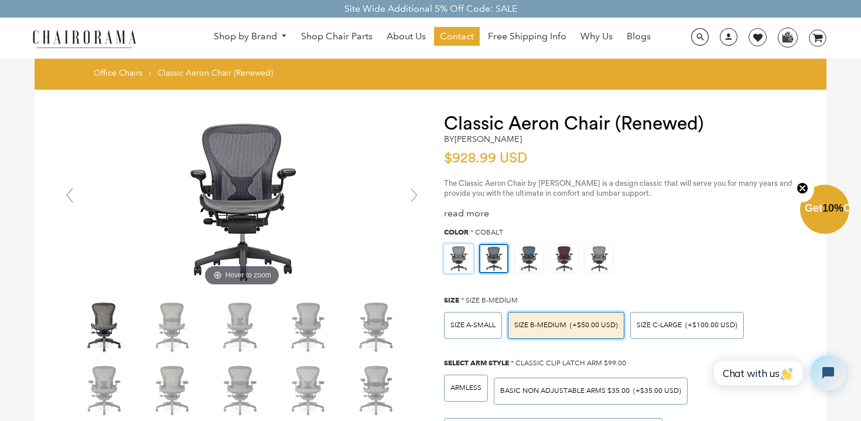
click at [460, 262] on img at bounding box center [459, 258] width 28 height 28
click at [0, 0] on input "radio" at bounding box center [0, 0] width 0 height 0
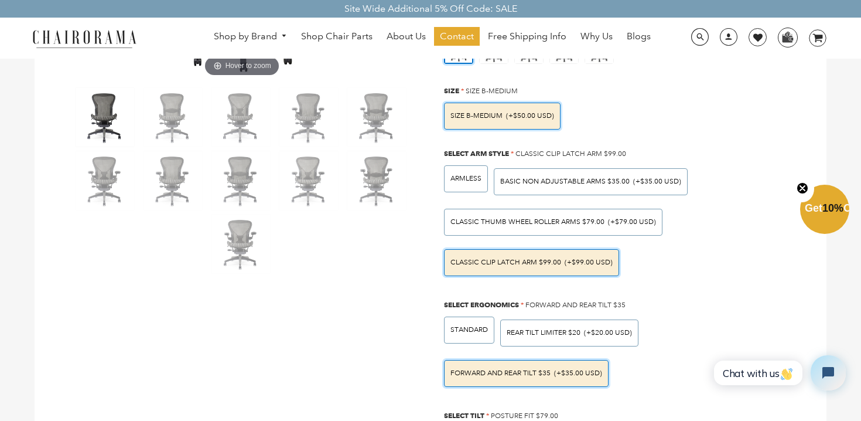
scroll to position [333, 0]
